Goal: Information Seeking & Learning: Find specific page/section

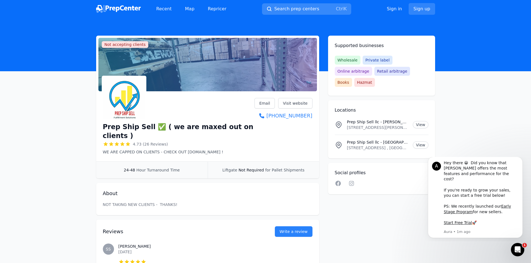
click at [314, 8] on button "Search prep centers Ctrl K" at bounding box center [306, 8] width 89 height 11
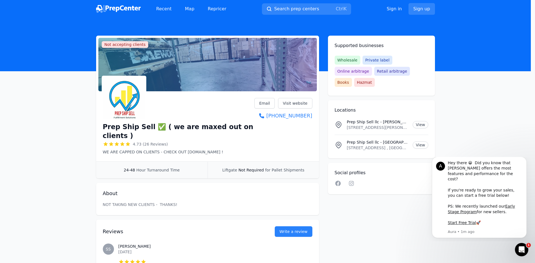
click at [314, 8] on div at bounding box center [267, 131] width 535 height 263
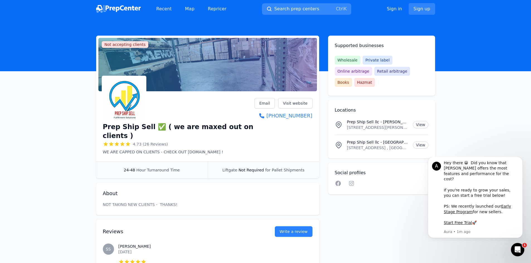
click at [313, 9] on button "Search prep centers Ctrl K" at bounding box center [306, 8] width 89 height 11
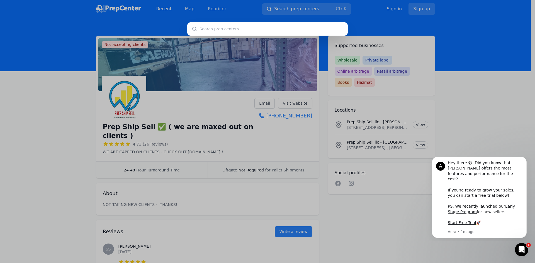
click at [265, 29] on input "text" at bounding box center [267, 28] width 161 height 13
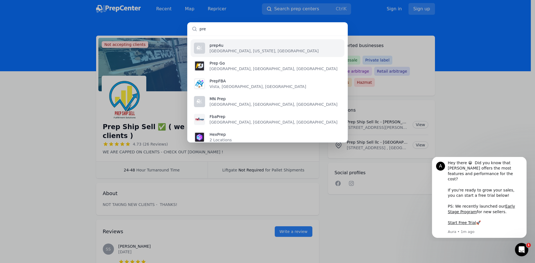
type input "prep"
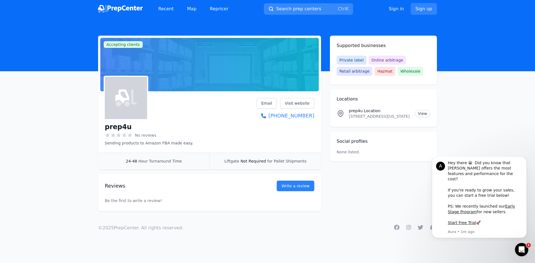
click at [314, 8] on span "Search prep centers" at bounding box center [298, 9] width 45 height 7
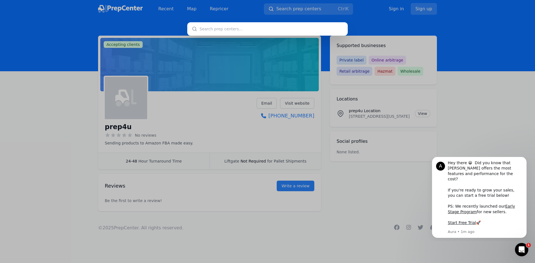
click at [246, 28] on input "text" at bounding box center [267, 28] width 161 height 13
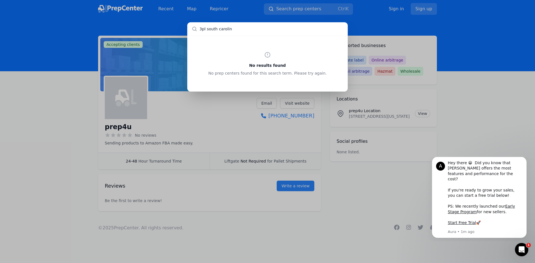
type input "3pl [US_STATE]"
click at [386, 17] on div "No results found No prep centers found for this search term. Please try again." at bounding box center [267, 131] width 535 height 263
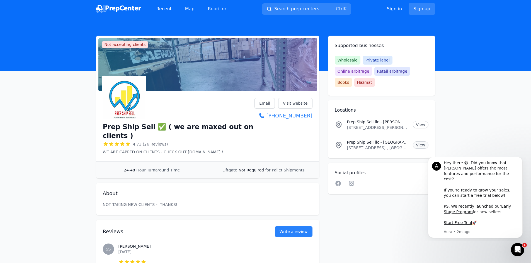
click at [420, 142] on link "View" at bounding box center [420, 145] width 15 height 7
drag, startPoint x: 376, startPoint y: 131, endPoint x: 352, endPoint y: 129, distance: 24.7
click at [352, 140] on p "Prep Ship Sell llc - [GEOGRAPHIC_DATA]" at bounding box center [378, 143] width 62 height 6
click at [402, 140] on p "Prep Ship Sell llc - [GEOGRAPHIC_DATA]" at bounding box center [378, 143] width 62 height 6
drag, startPoint x: 402, startPoint y: 131, endPoint x: 348, endPoint y: 130, distance: 54.1
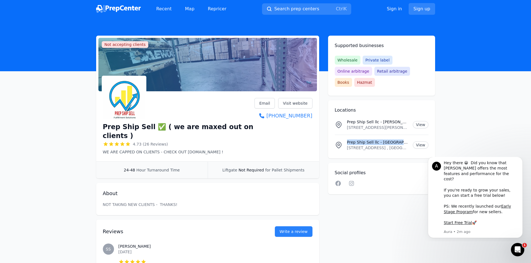
click at [348, 140] on p "Prep Ship Sell llc - [GEOGRAPHIC_DATA]" at bounding box center [378, 143] width 62 height 6
copy p "Prep Ship Sell llc - [GEOGRAPHIC_DATA]"
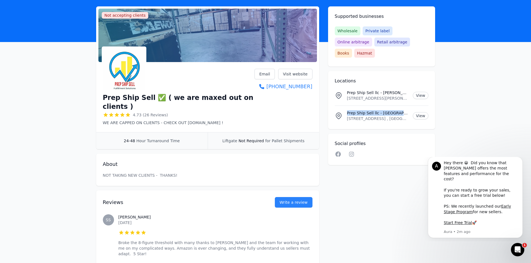
scroll to position [28, 0]
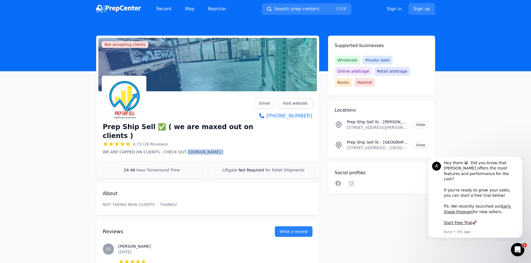
drag, startPoint x: 214, startPoint y: 143, endPoint x: 182, endPoint y: 143, distance: 32.3
click at [182, 149] on p "WE ARE CAPPED ON CLIENTS - CHECK OUT [DOMAIN_NAME] !" at bounding box center [179, 152] width 152 height 6
copy p "UPSTATEPREP.COM"
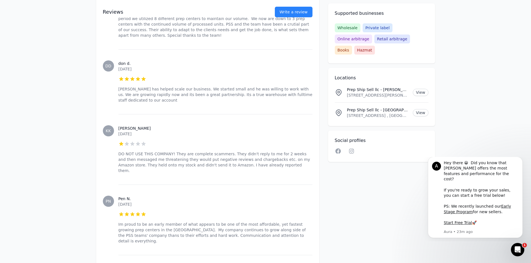
scroll to position [558, 0]
